Goal: Information Seeking & Learning: Learn about a topic

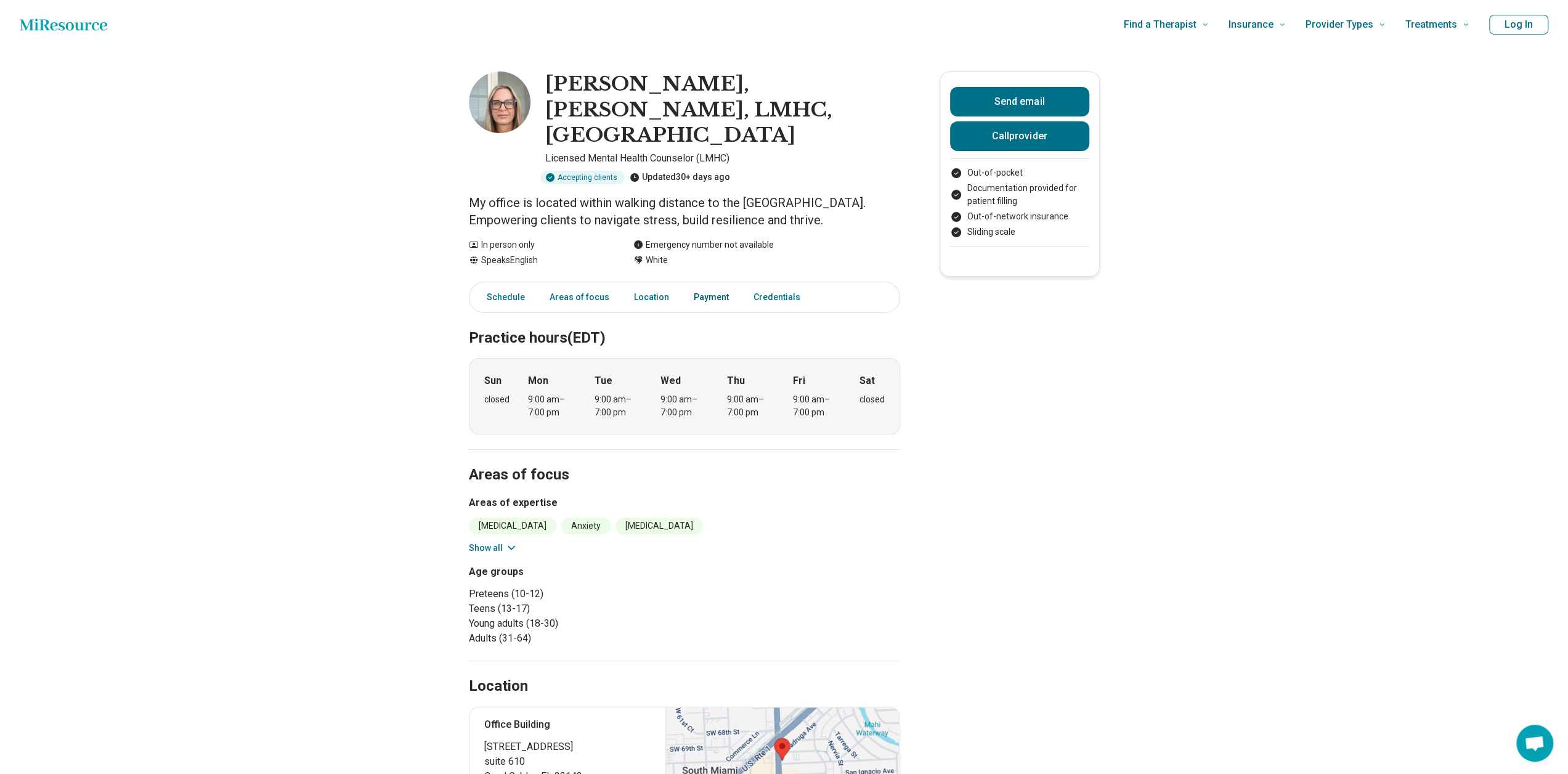
click at [708, 285] on link "Payment" at bounding box center [711, 298] width 50 height 25
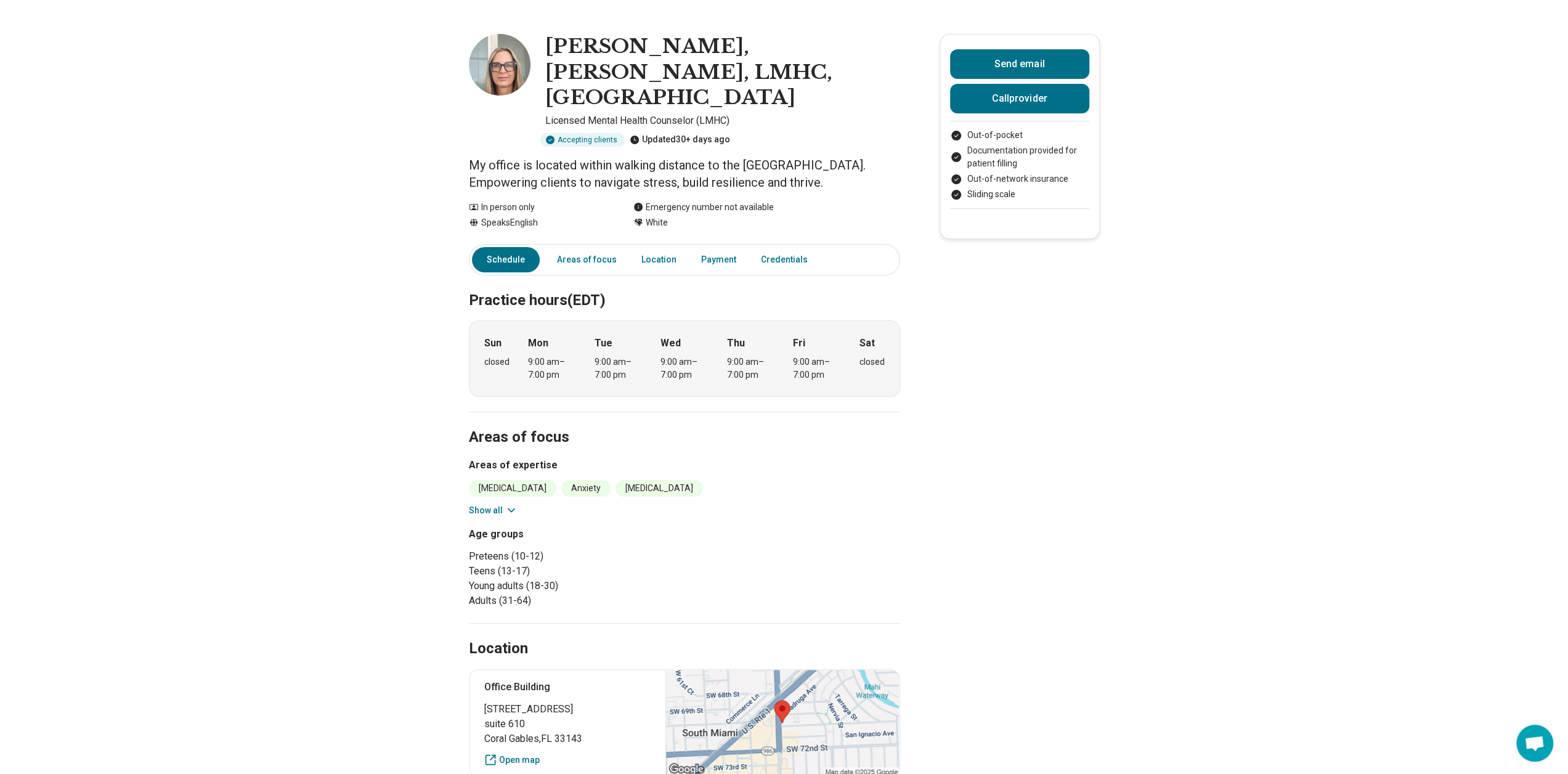
scroll to position [20, 0]
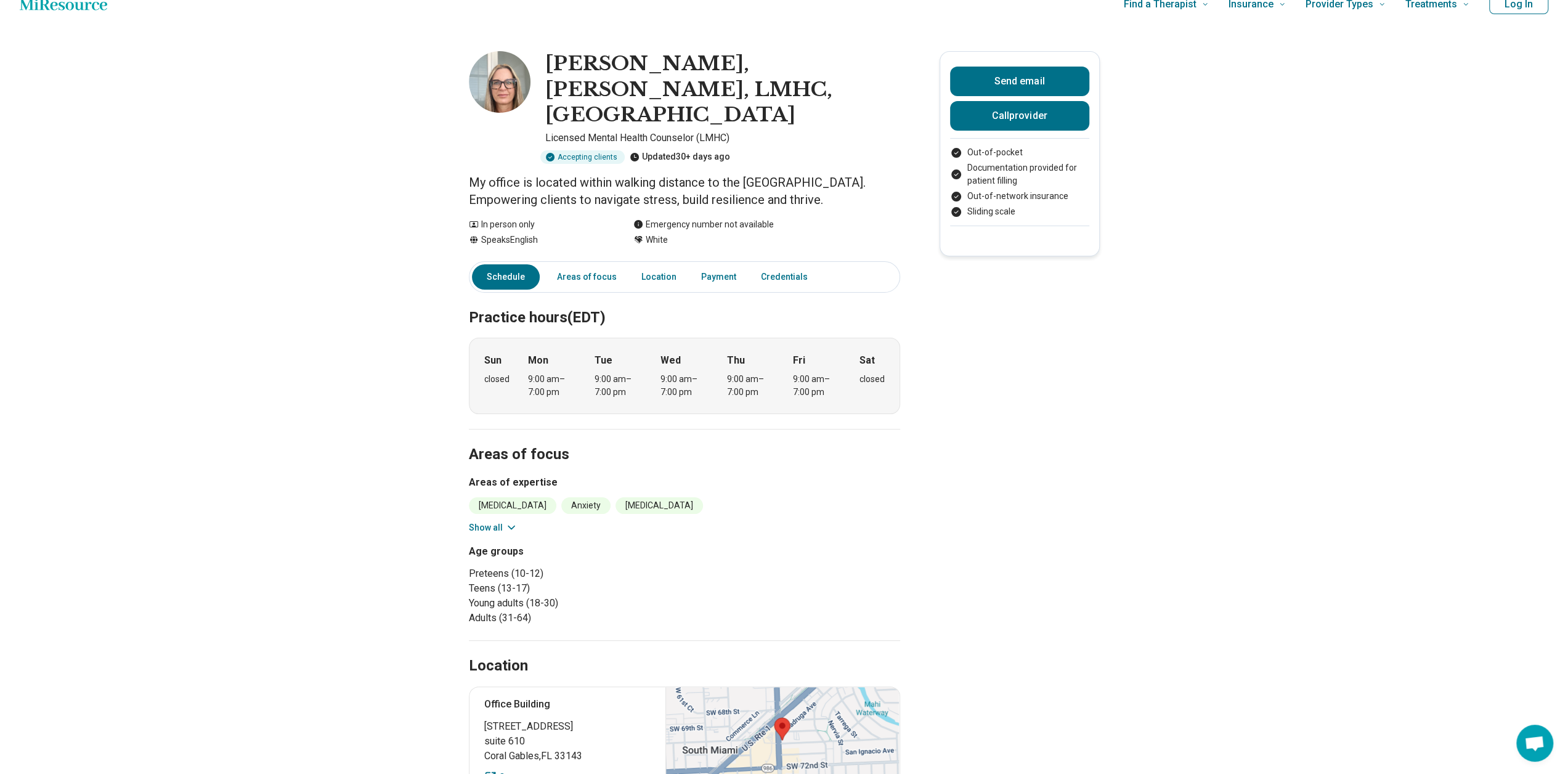
click at [1049, 198] on li "Out-of-network insurance" at bounding box center [1020, 196] width 139 height 13
click at [658, 174] on p "My office is located within walking distance to the [GEOGRAPHIC_DATA]. Empoweri…" at bounding box center [685, 190] width 432 height 34
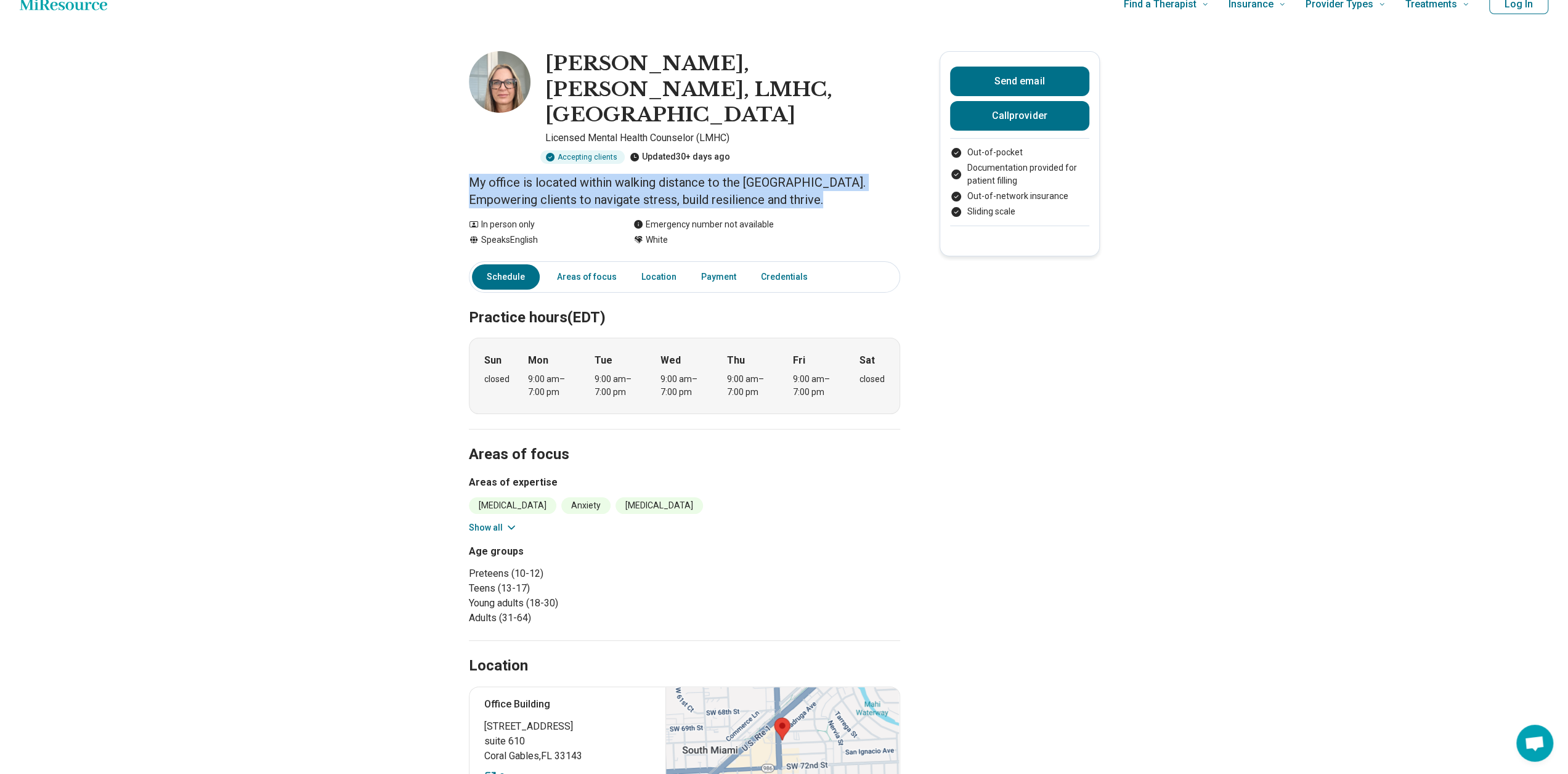
click at [658, 174] on p "My office is located within walking distance to the [GEOGRAPHIC_DATA]. Empoweri…" at bounding box center [685, 190] width 432 height 34
click at [332, 194] on main "[PERSON_NAME], EdS, LMHC, [GEOGRAPHIC_DATA] Licensed Mental Health Counselor (L…" at bounding box center [784, 665] width 1568 height 1273
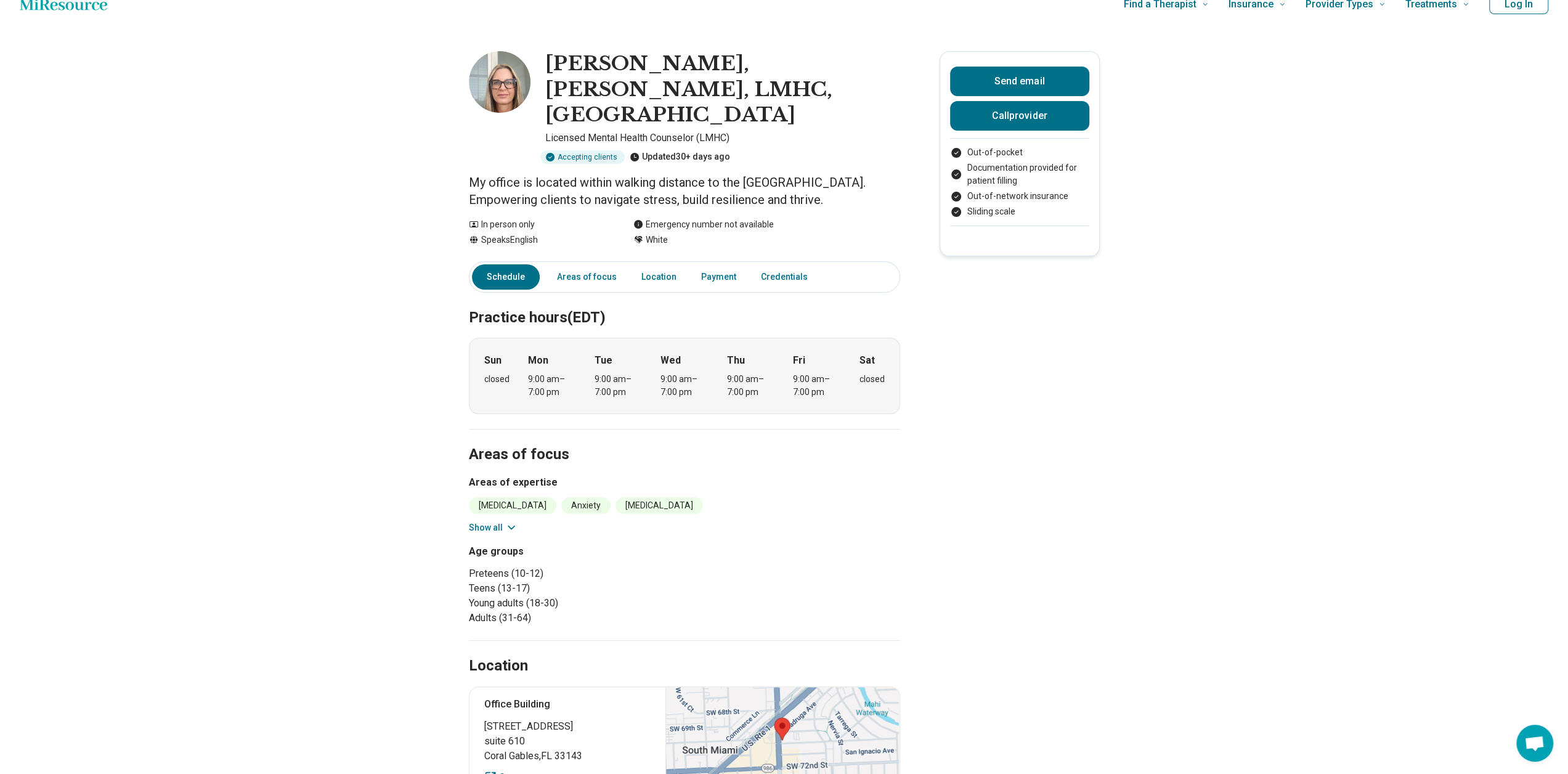
scroll to position [0, 0]
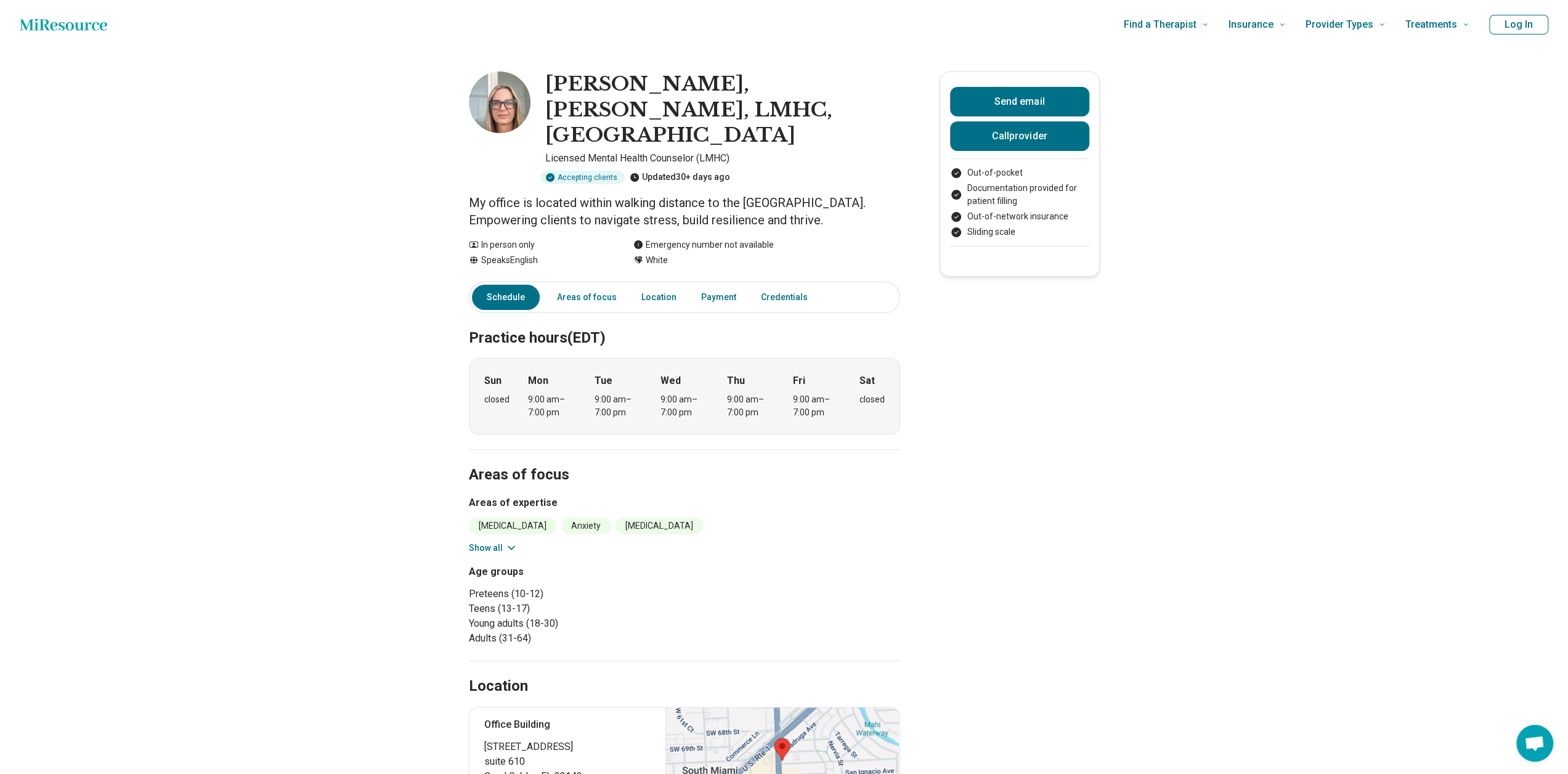
click at [330, 472] on main "[PERSON_NAME], EdS, LMHC, [GEOGRAPHIC_DATA] Licensed Mental Health Counselor (L…" at bounding box center [784, 686] width 1568 height 1273
click at [775, 285] on link "Credentials" at bounding box center [788, 298] width 69 height 25
click at [1183, 441] on main "[PERSON_NAME], EdS, LMHC, [GEOGRAPHIC_DATA] Licensed Mental Health Counselor (L…" at bounding box center [784, 686] width 1568 height 1273
click at [536, 194] on p "My office is located within walking distance to the [GEOGRAPHIC_DATA]. Empoweri…" at bounding box center [685, 211] width 432 height 34
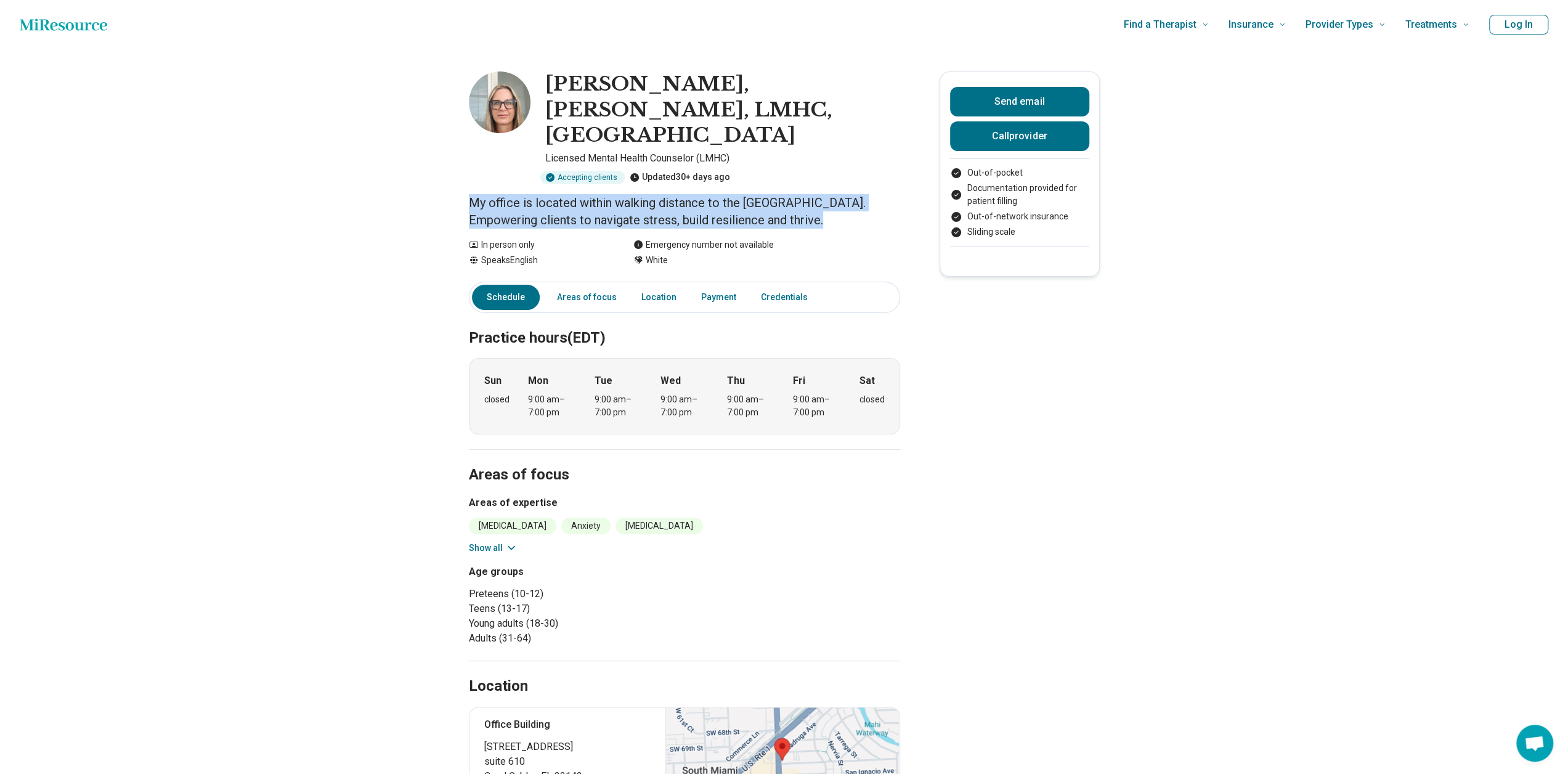
click at [536, 194] on p "My office is located within walking distance to the [GEOGRAPHIC_DATA]. Empoweri…" at bounding box center [685, 211] width 432 height 34
click at [354, 192] on main "[PERSON_NAME], EdS, LMHC, [GEOGRAPHIC_DATA] Licensed Mental Health Counselor (L…" at bounding box center [784, 686] width 1568 height 1273
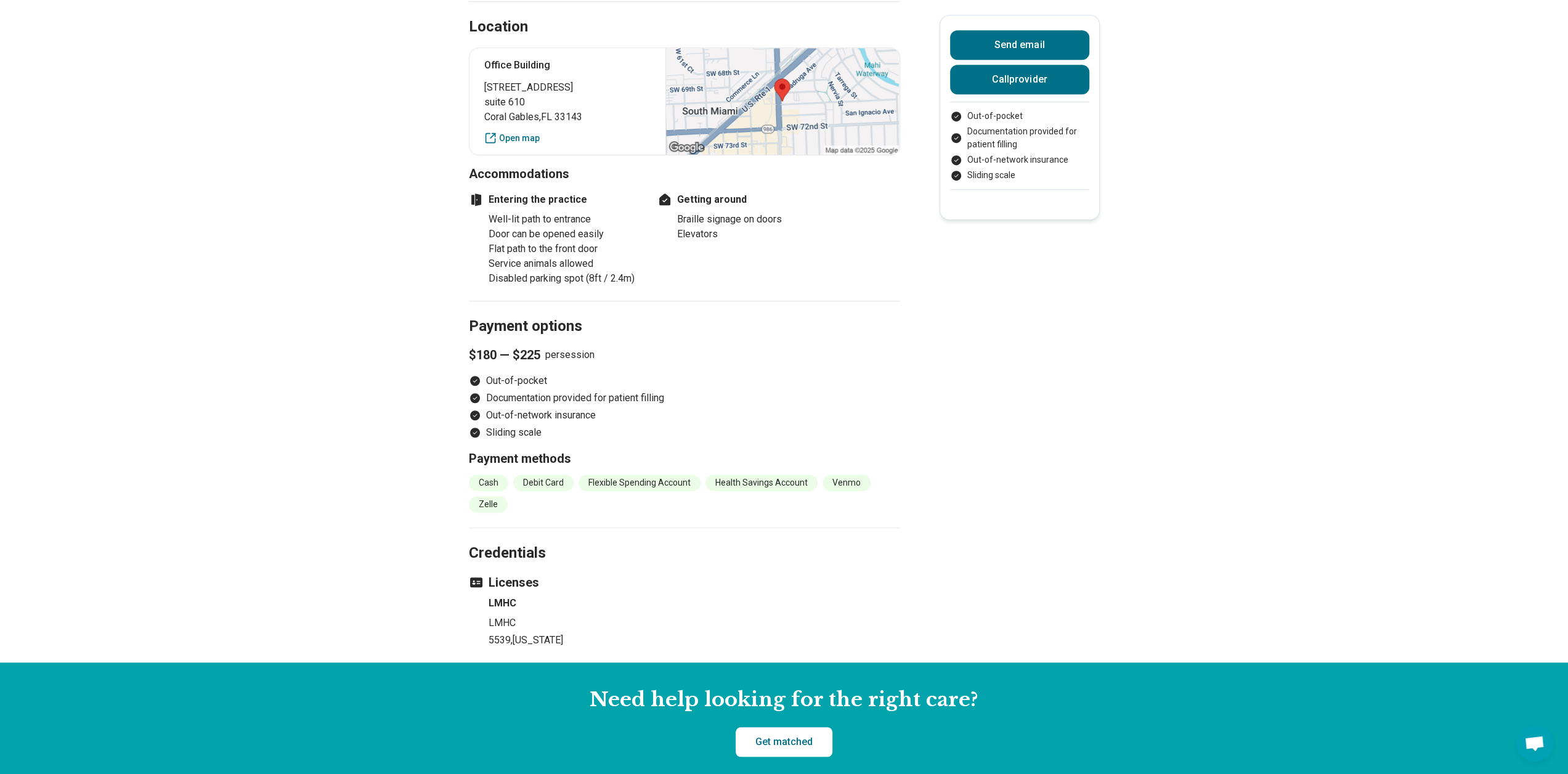
scroll to position [678, 0]
